Goal: Check status: Check status

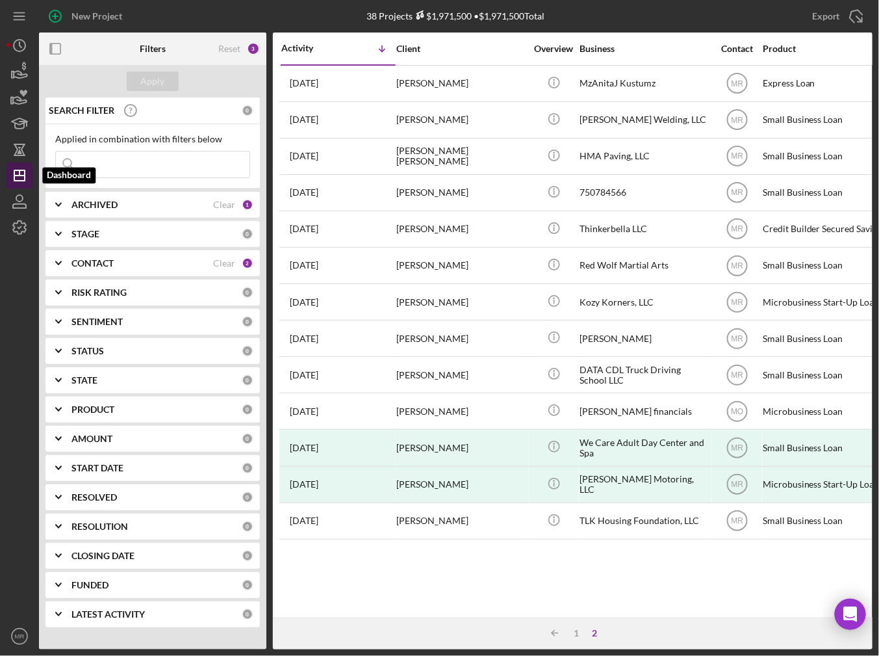
click at [24, 180] on polygon "button" at bounding box center [19, 175] width 10 height 10
click at [94, 216] on div "ARCHIVED Clear 1" at bounding box center [162, 205] width 182 height 26
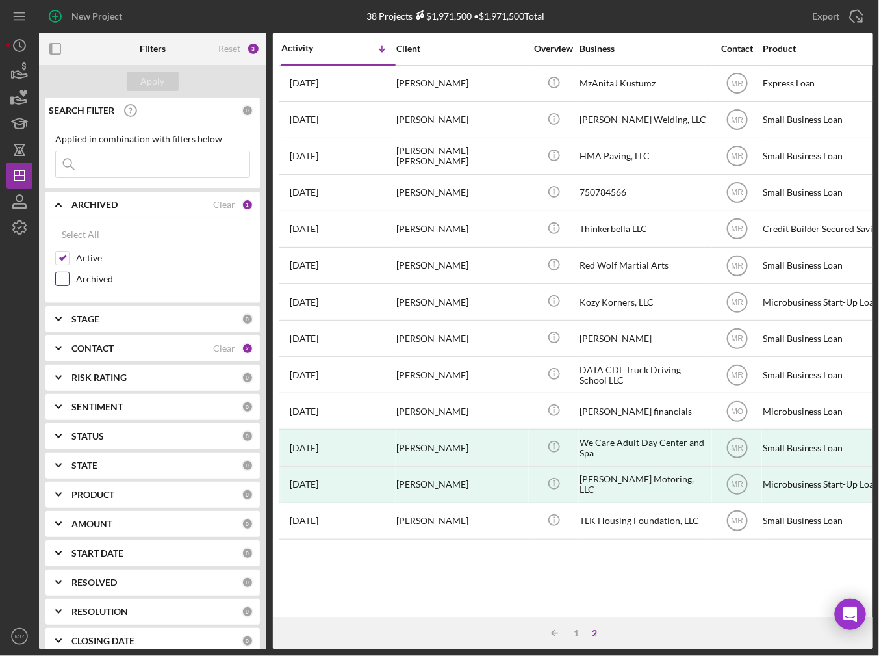
click at [100, 275] on label "Archived" at bounding box center [163, 278] width 174 height 13
click at [69, 275] on input "Archived" at bounding box center [62, 278] width 13 height 13
checkbox input "true"
click at [95, 261] on label "Active" at bounding box center [163, 257] width 174 height 13
click at [69, 261] on input "Active" at bounding box center [62, 257] width 13 height 13
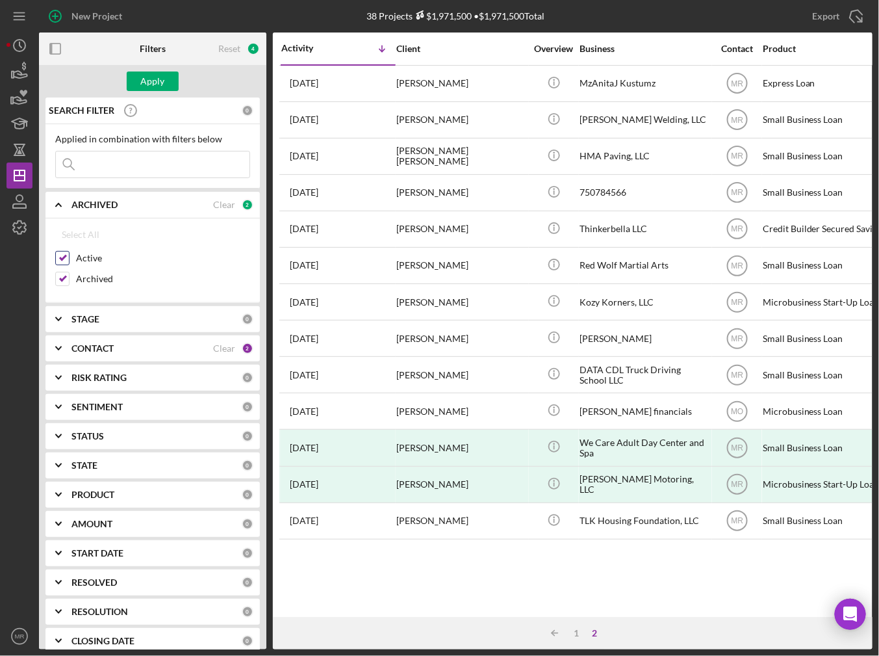
checkbox input "false"
click at [150, 80] on div "Apply" at bounding box center [153, 80] width 24 height 19
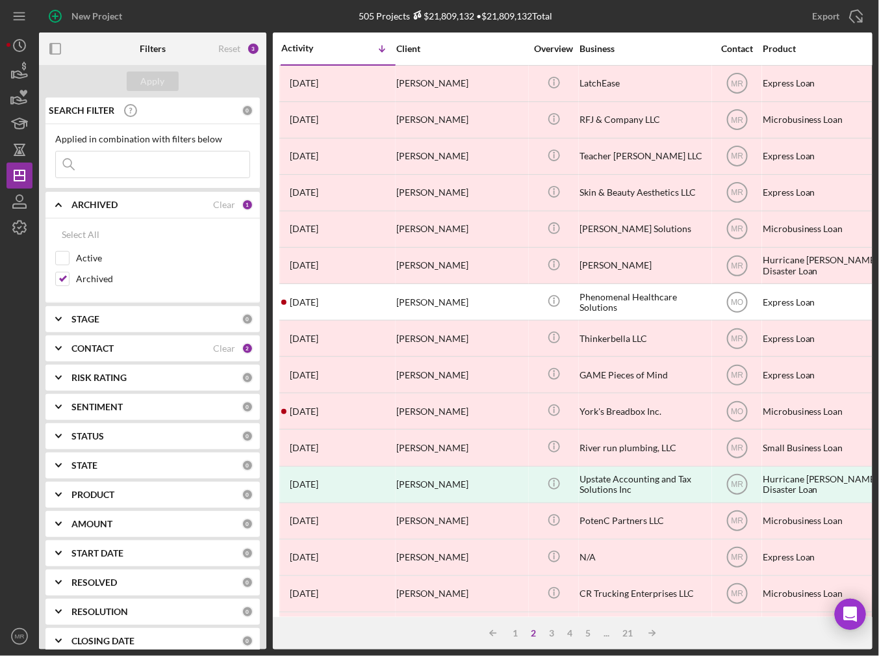
click at [168, 164] on input at bounding box center [153, 164] width 194 height 26
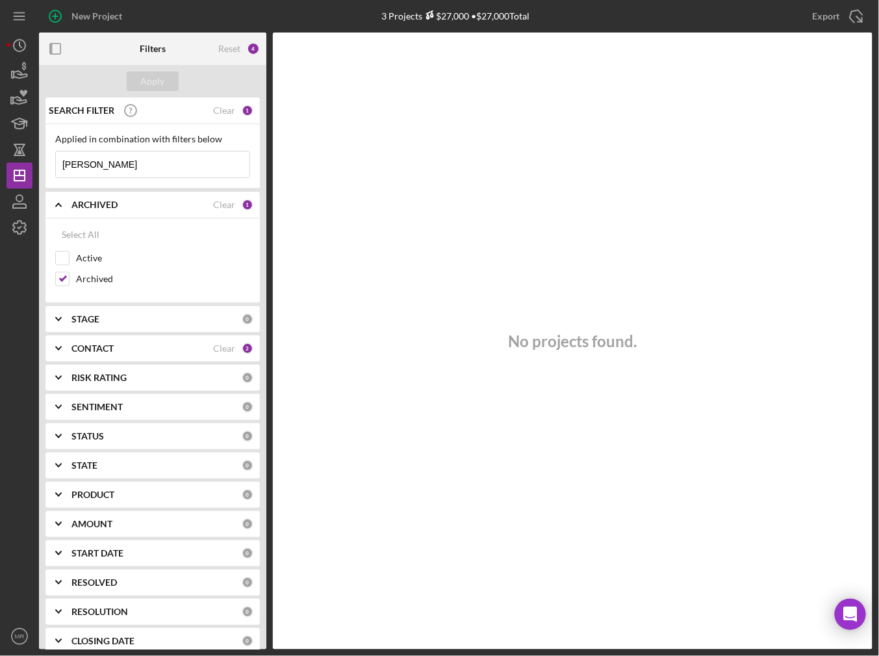
click at [105, 169] on input "[PERSON_NAME]" at bounding box center [153, 164] width 194 height 26
click at [113, 151] on div "zach Icon/Menu Close" at bounding box center [152, 164] width 195 height 27
click at [110, 165] on input "[PERSON_NAME]" at bounding box center [153, 164] width 194 height 26
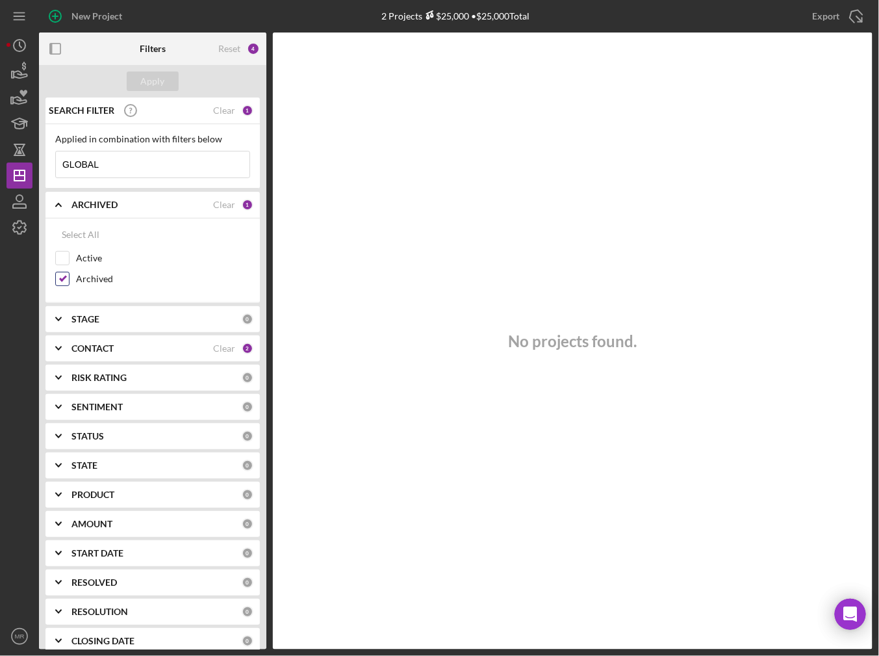
type input "GLOBAL"
click at [84, 275] on label "Archived" at bounding box center [163, 278] width 174 height 13
click at [69, 275] on input "Archived" at bounding box center [62, 278] width 13 height 13
click at [161, 88] on div "Apply" at bounding box center [153, 80] width 24 height 19
click at [74, 311] on icon "Icon/Expander" at bounding box center [58, 319] width 32 height 32
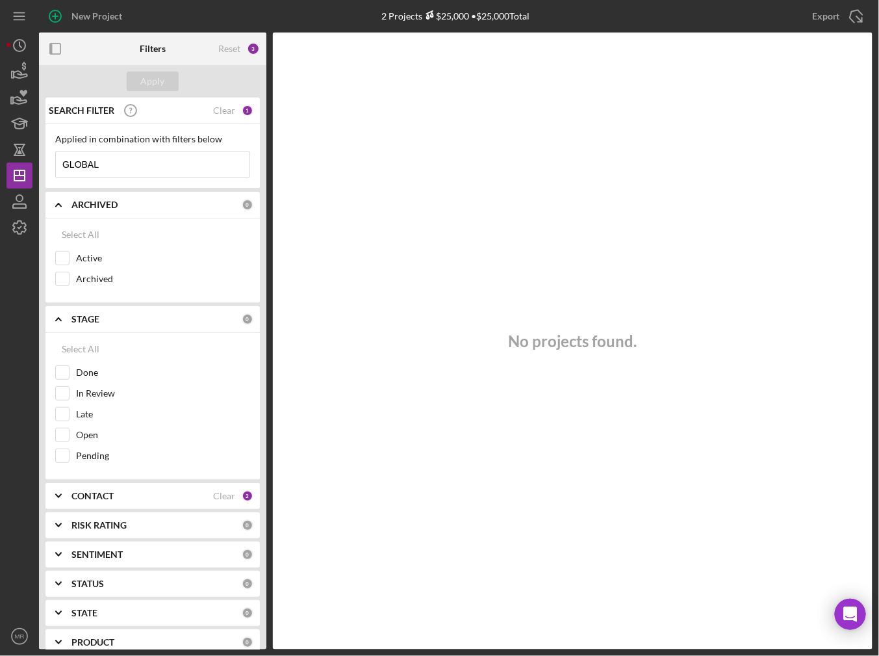
click at [74, 311] on icon "Icon/Expander" at bounding box center [58, 319] width 32 height 32
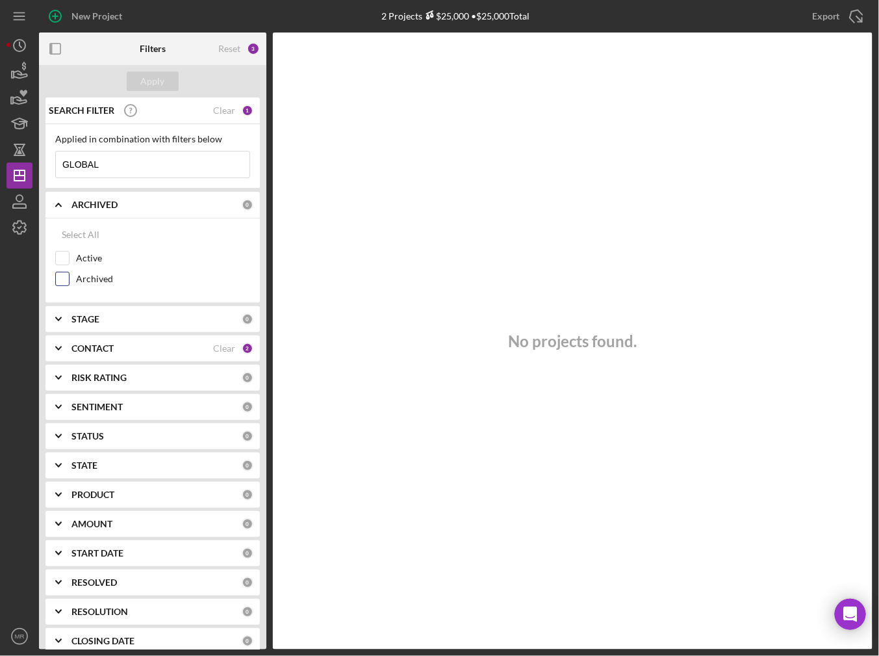
click at [87, 279] on label "Archived" at bounding box center [163, 278] width 174 height 13
click at [69, 279] on input "Archived" at bounding box center [62, 278] width 13 height 13
checkbox input "true"
click at [134, 85] on button "Apply" at bounding box center [153, 80] width 52 height 19
click at [120, 154] on input "GLOBAL" at bounding box center [153, 164] width 194 height 26
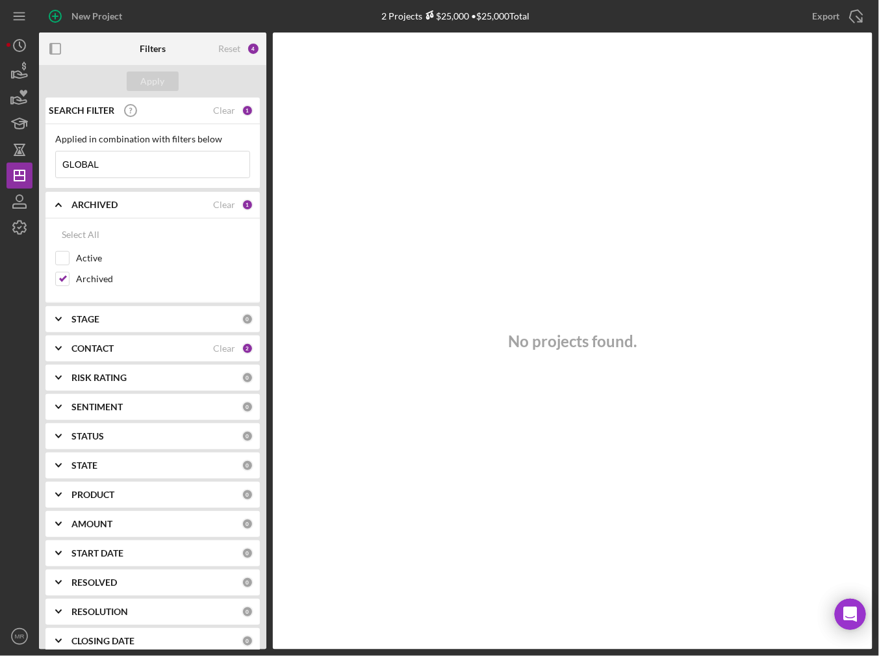
click at [120, 154] on input "GLOBAL" at bounding box center [153, 164] width 194 height 26
click at [3, 174] on div "New Project 2 Projects $25,000 • $25,000 Total Export Icon/Export Filters Reset…" at bounding box center [439, 328] width 879 height 656
click at [10, 172] on icon "Icon/Dashboard" at bounding box center [19, 175] width 32 height 32
click at [76, 279] on label "Archived" at bounding box center [163, 278] width 174 height 13
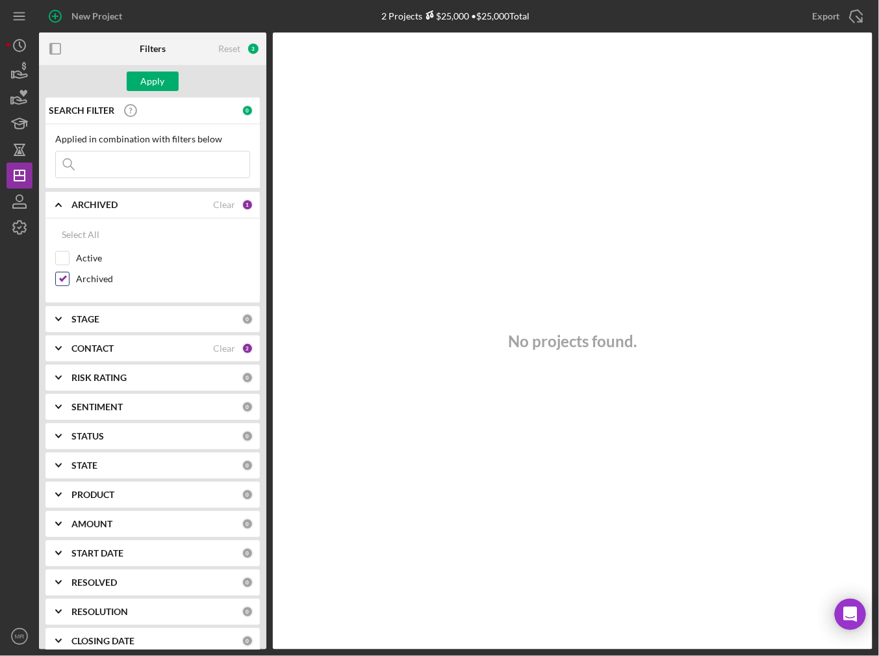
click at [69, 279] on input "Archived" at bounding box center [62, 278] width 13 height 13
checkbox input "false"
click at [82, 251] on label "Active" at bounding box center [163, 257] width 174 height 13
click at [69, 251] on input "Active" at bounding box center [62, 257] width 13 height 13
checkbox input "true"
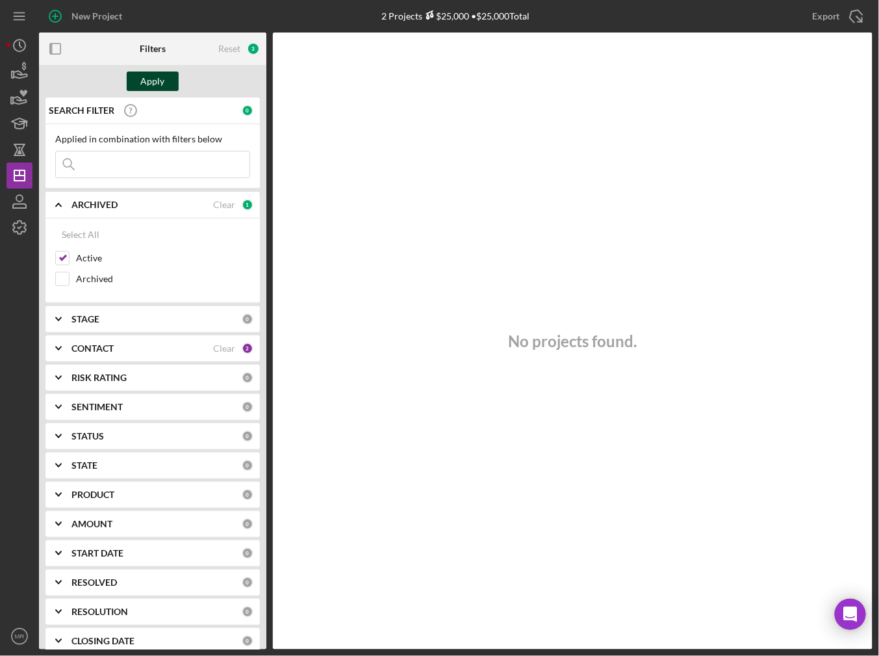
click at [162, 79] on div "Apply" at bounding box center [153, 80] width 24 height 19
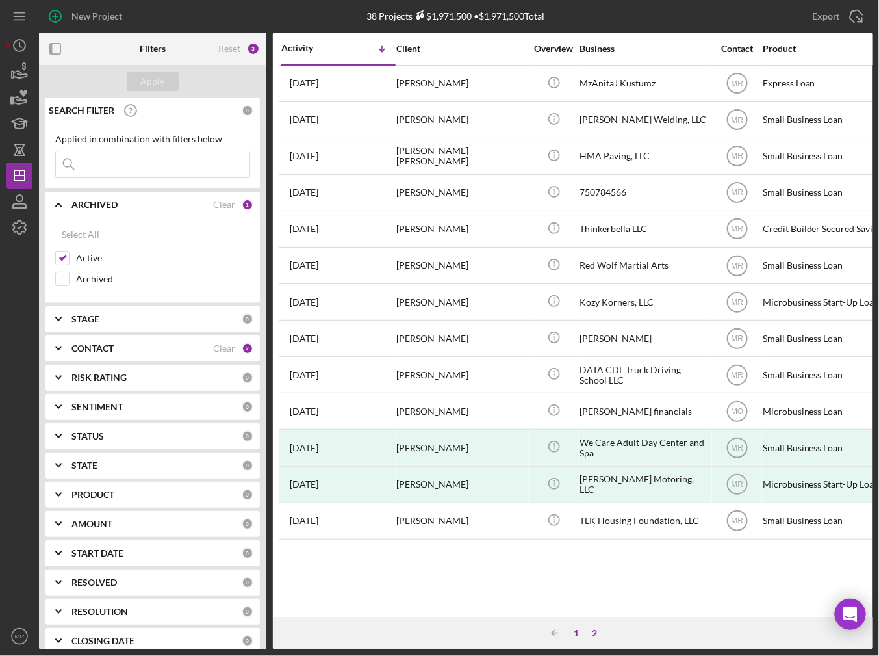
click at [578, 628] on div "1" at bounding box center [577, 633] width 18 height 10
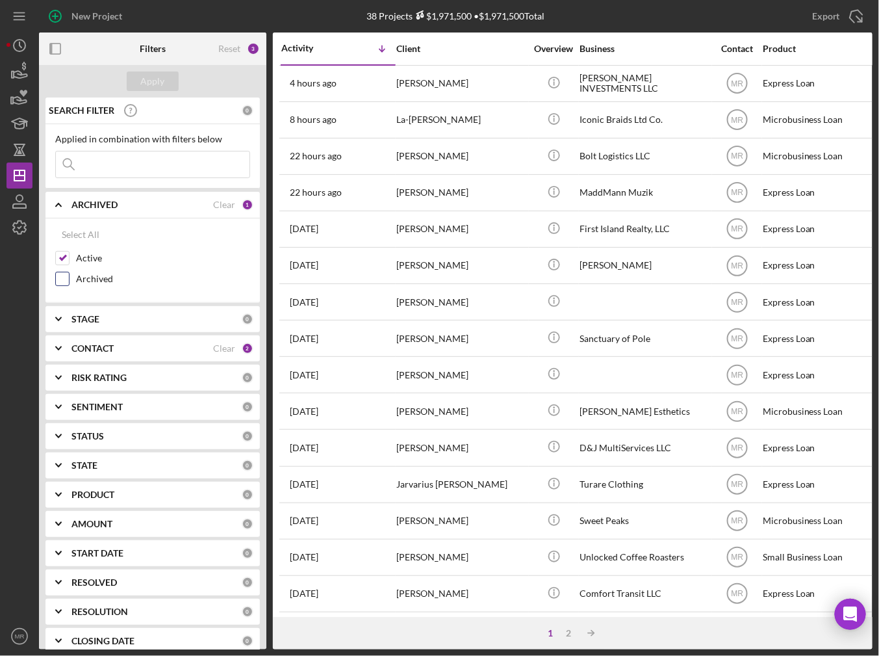
click at [107, 278] on label "Archived" at bounding box center [163, 278] width 174 height 13
click at [69, 278] on input "Archived" at bounding box center [62, 278] width 13 height 13
checkbox input "true"
click at [153, 162] on input at bounding box center [153, 164] width 194 height 26
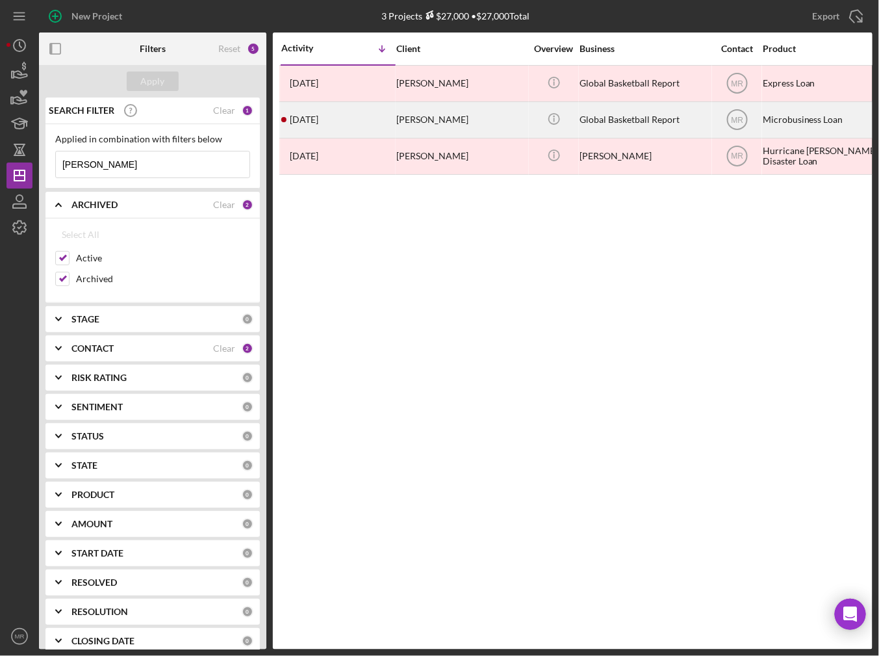
type input "[PERSON_NAME]"
click at [344, 122] on div "[DATE] [PERSON_NAME]" at bounding box center [338, 120] width 114 height 34
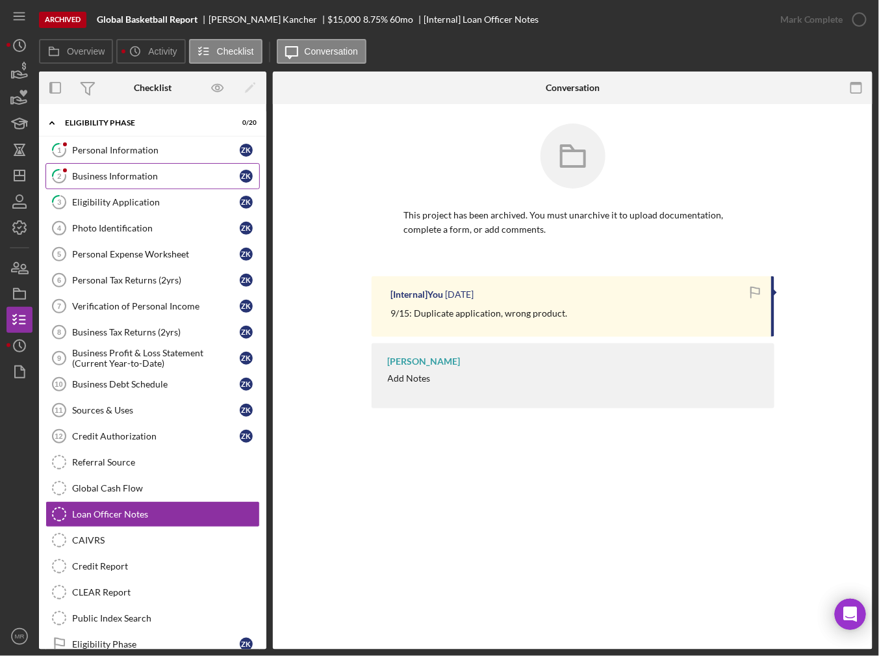
click at [88, 177] on div "Business Information" at bounding box center [156, 176] width 168 height 10
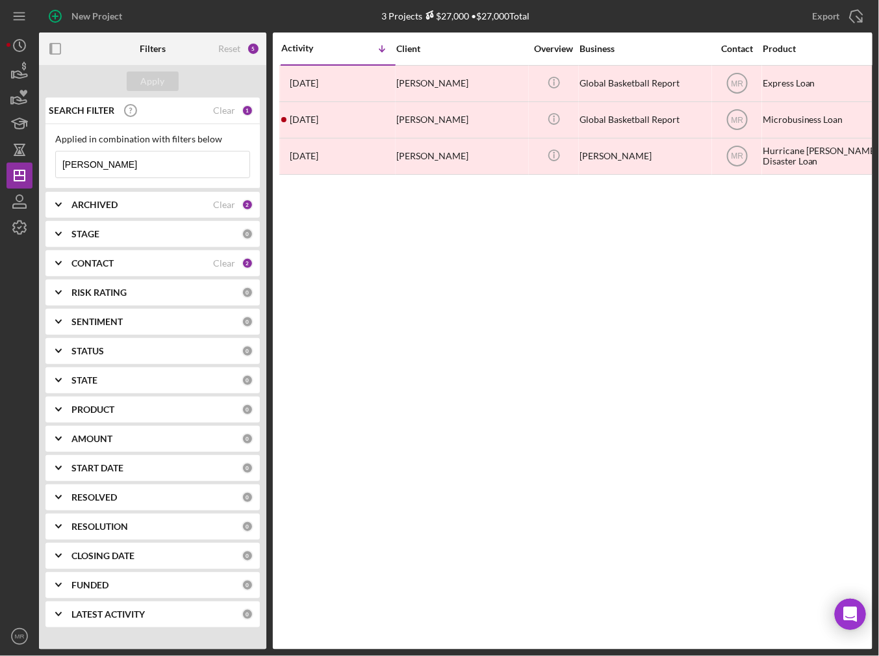
click at [368, 83] on div "[DATE] [PERSON_NAME]" at bounding box center [338, 83] width 114 height 34
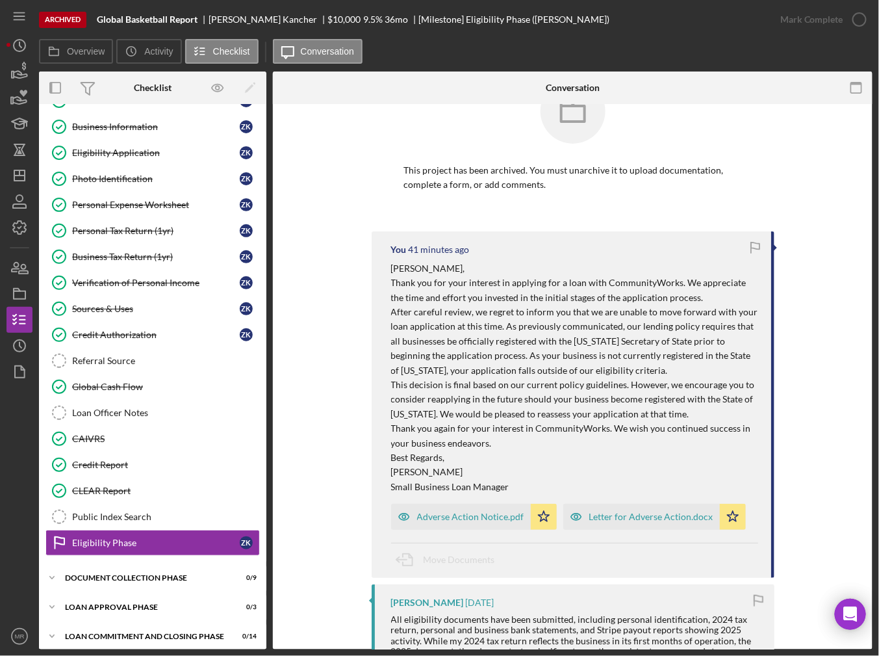
scroll to position [22, 0]
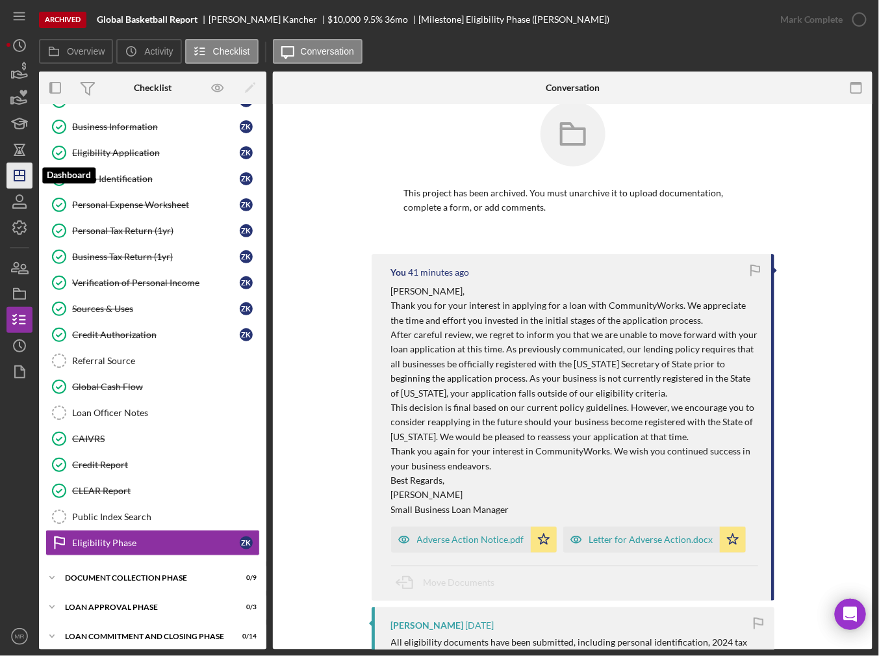
click at [30, 183] on icon "Icon/Dashboard" at bounding box center [19, 175] width 32 height 32
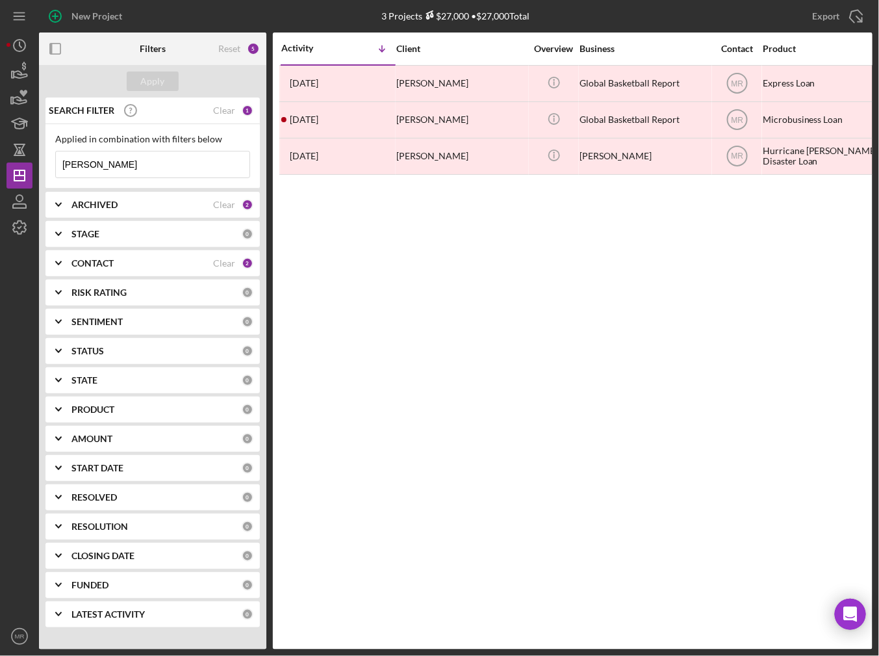
click at [152, 165] on input "[PERSON_NAME]" at bounding box center [153, 164] width 194 height 26
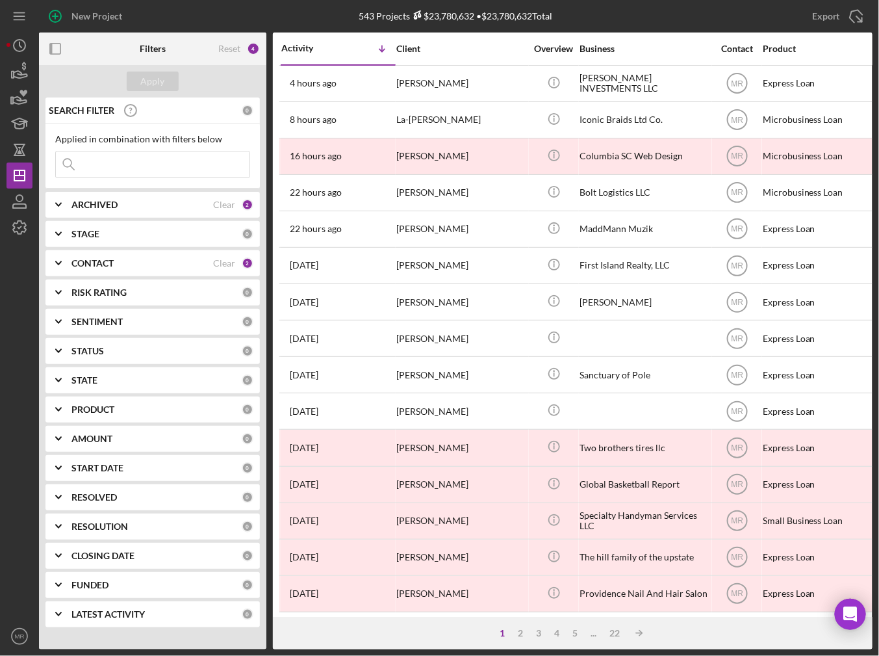
click at [133, 212] on div "ARCHIVED Clear 2" at bounding box center [162, 205] width 182 height 26
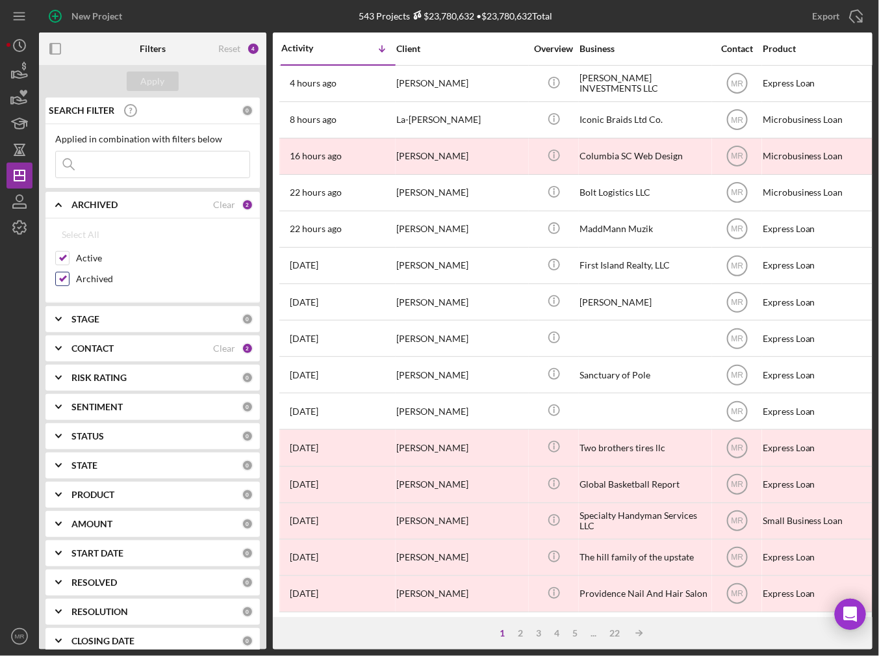
click at [85, 283] on label "Archived" at bounding box center [163, 278] width 174 height 13
click at [69, 283] on input "Archived" at bounding box center [62, 278] width 13 height 13
checkbox input "false"
click at [159, 77] on div "Apply" at bounding box center [153, 80] width 24 height 19
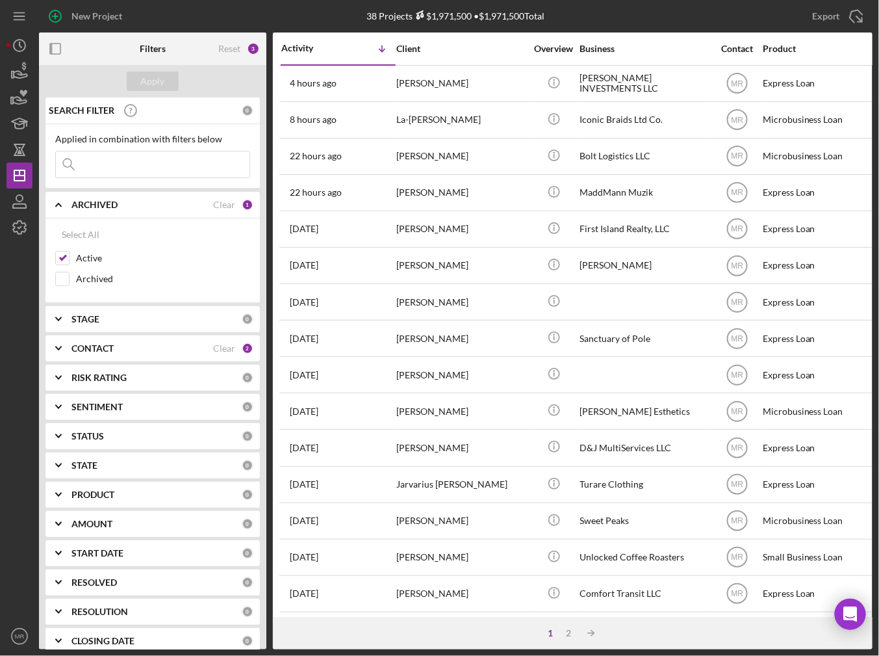
click at [631, 14] on div "Export Icon/Export" at bounding box center [733, 16] width 278 height 32
click at [752, 639] on div "1 2 Icon/Table Sort Arrow" at bounding box center [573, 633] width 600 height 32
